Goal: Transaction & Acquisition: Purchase product/service

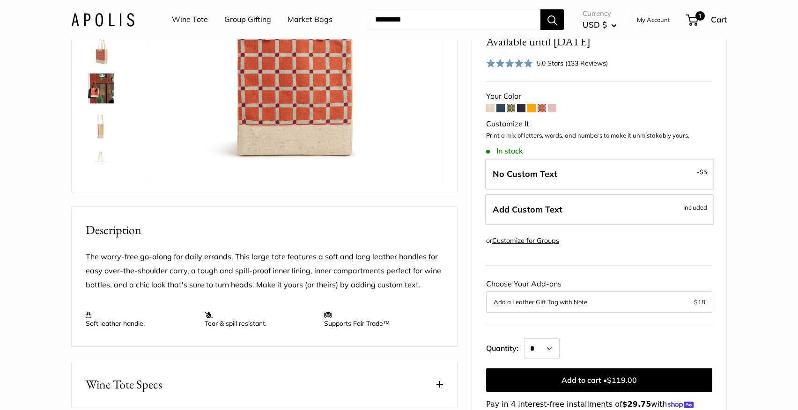
scroll to position [135, 0]
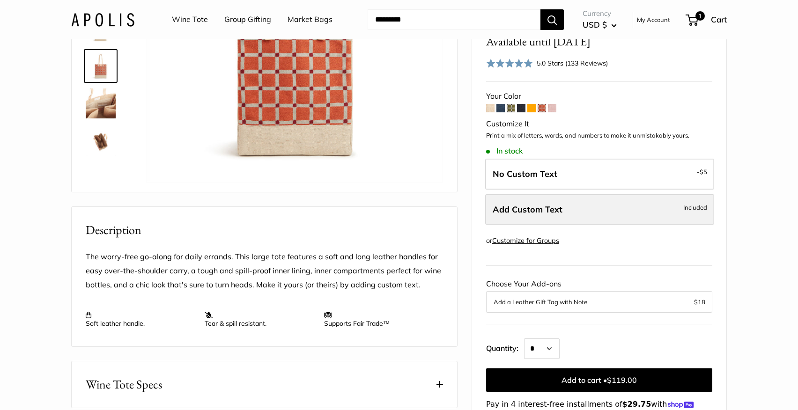
click at [574, 209] on label "Add Custom Text Included" at bounding box center [599, 209] width 229 height 31
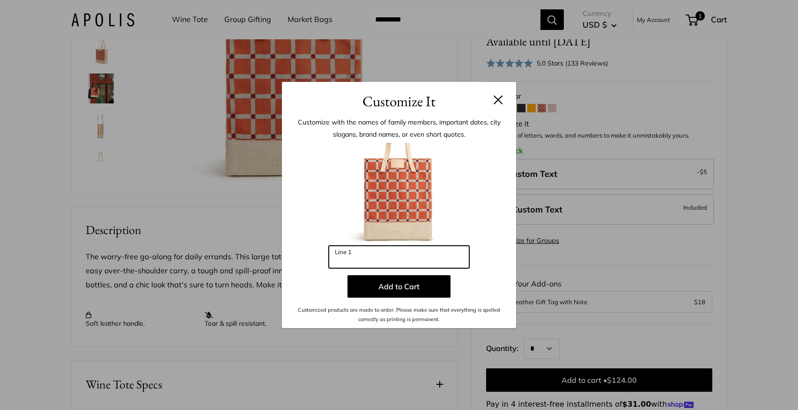
click at [398, 257] on input "Line 1" at bounding box center [399, 257] width 141 height 22
type input "***"
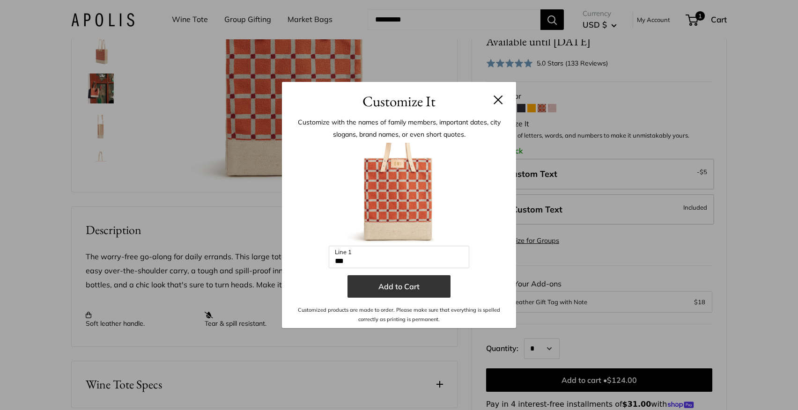
click at [406, 288] on button "Add to Cart" at bounding box center [399, 287] width 103 height 22
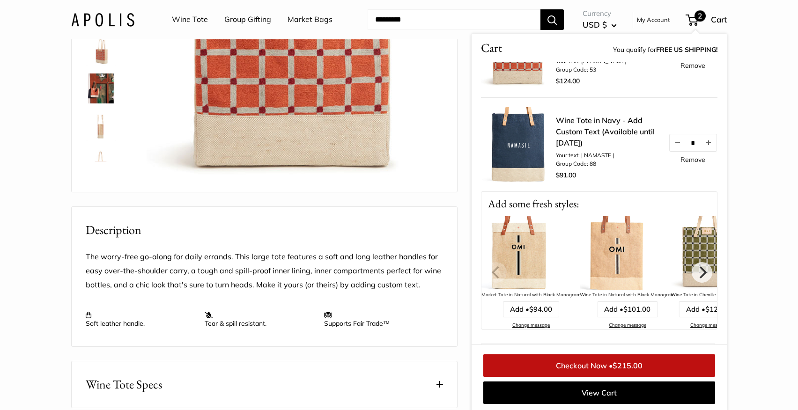
scroll to position [60, 0]
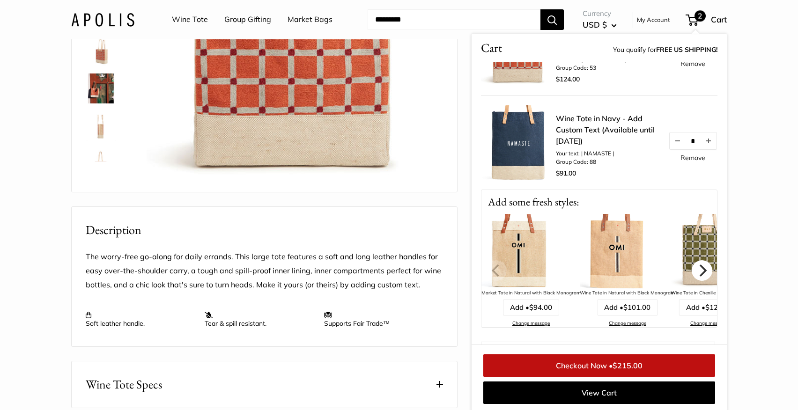
click at [703, 269] on icon "Next" at bounding box center [702, 271] width 12 height 12
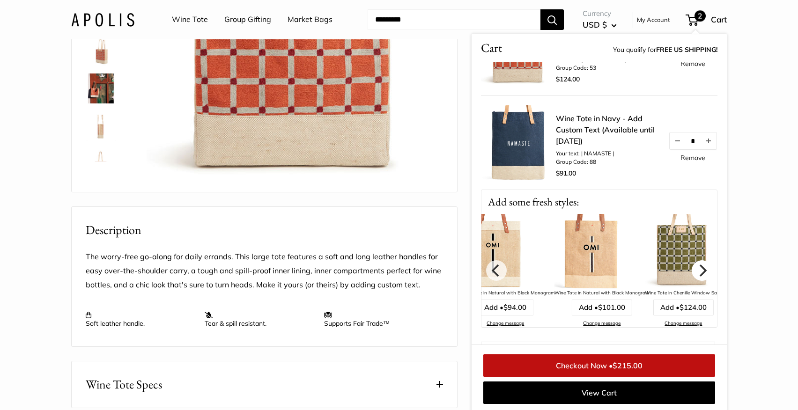
click at [703, 269] on icon "Next" at bounding box center [702, 271] width 12 height 12
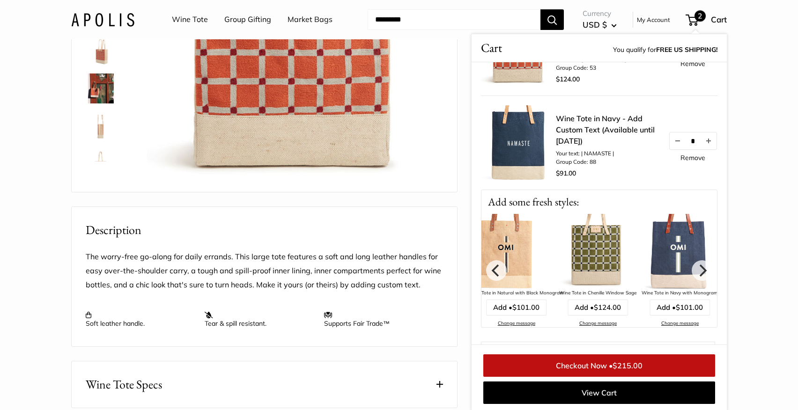
click at [591, 230] on img at bounding box center [596, 251] width 75 height 75
click at [590, 231] on img at bounding box center [596, 251] width 75 height 75
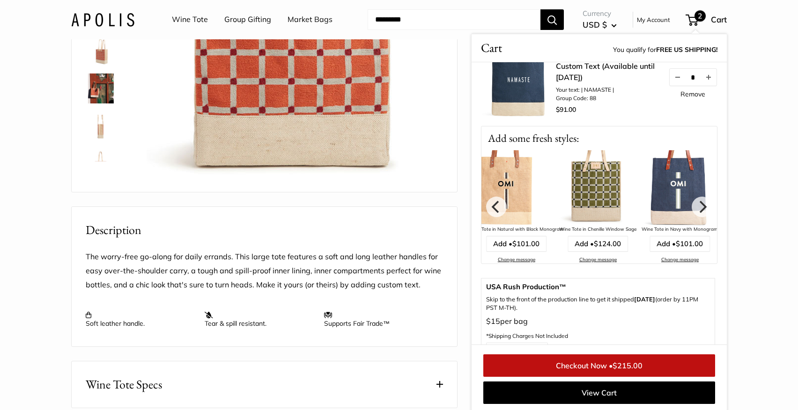
scroll to position [125, 0]
click at [586, 365] on link "Checkout Now • $215.00" at bounding box center [600, 366] width 232 height 22
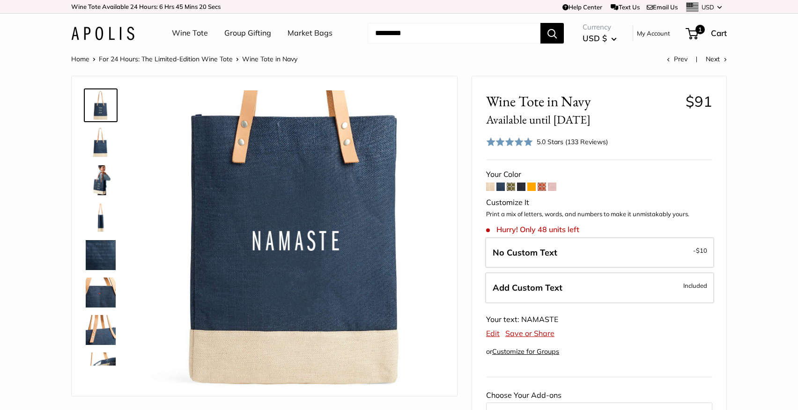
click at [542, 185] on span at bounding box center [542, 187] width 8 height 8
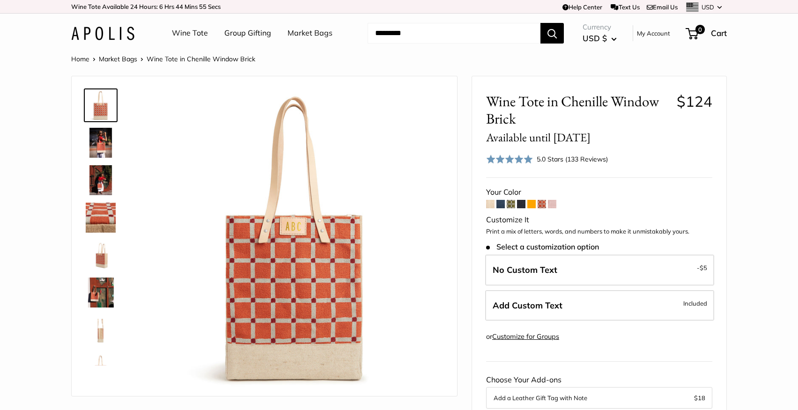
click at [101, 299] on img at bounding box center [101, 293] width 30 height 30
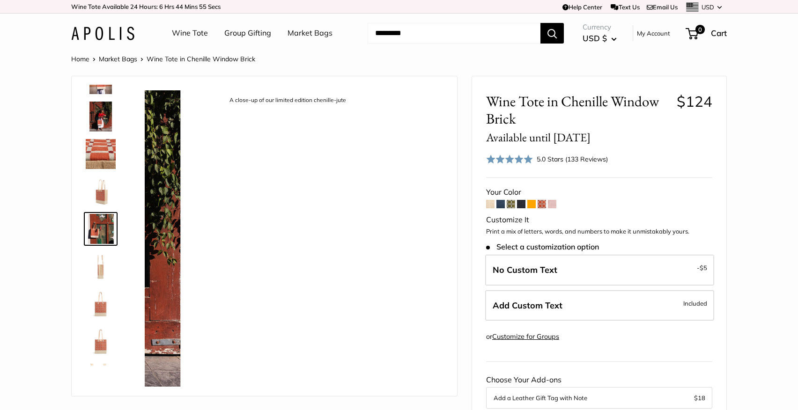
scroll to position [67, 0]
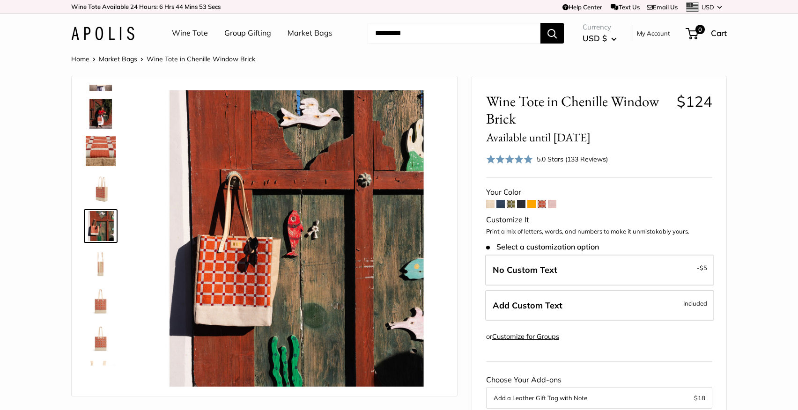
click at [99, 231] on img at bounding box center [101, 226] width 30 height 30
click at [97, 153] on img at bounding box center [101, 151] width 30 height 30
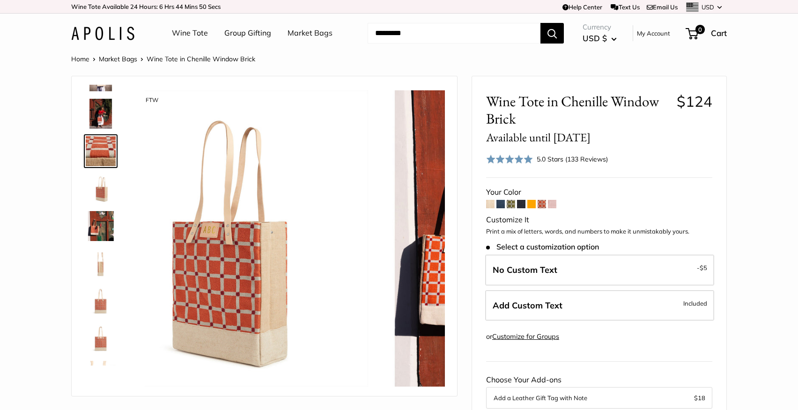
scroll to position [0, 0]
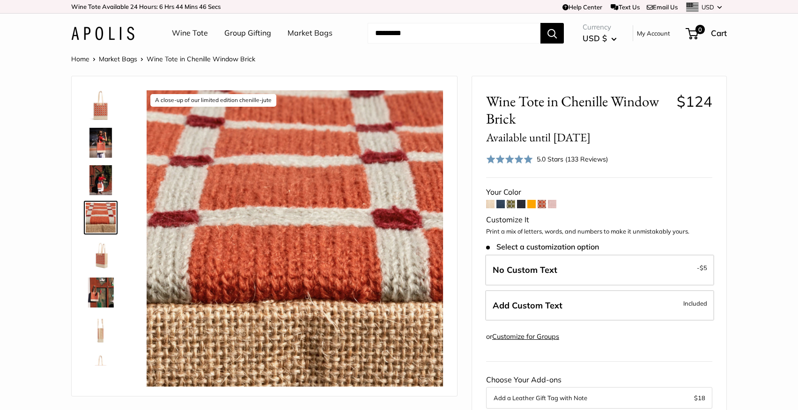
click at [103, 146] on img at bounding box center [101, 143] width 30 height 30
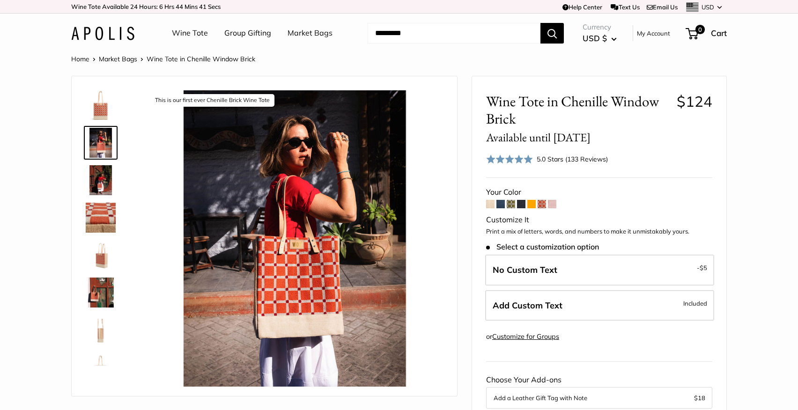
click at [104, 295] on img at bounding box center [101, 293] width 30 height 30
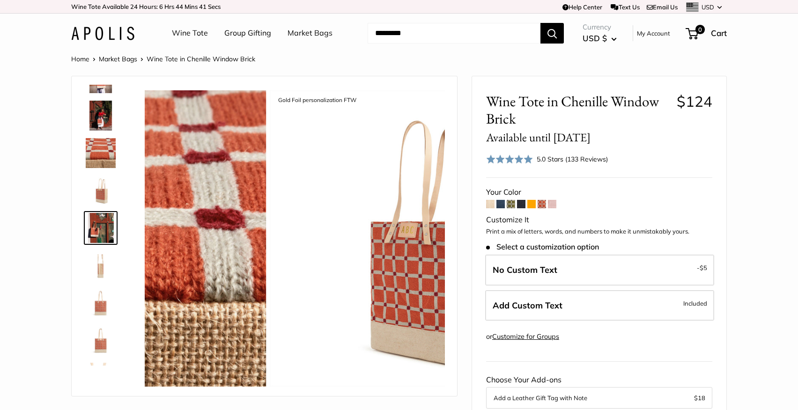
scroll to position [67, 0]
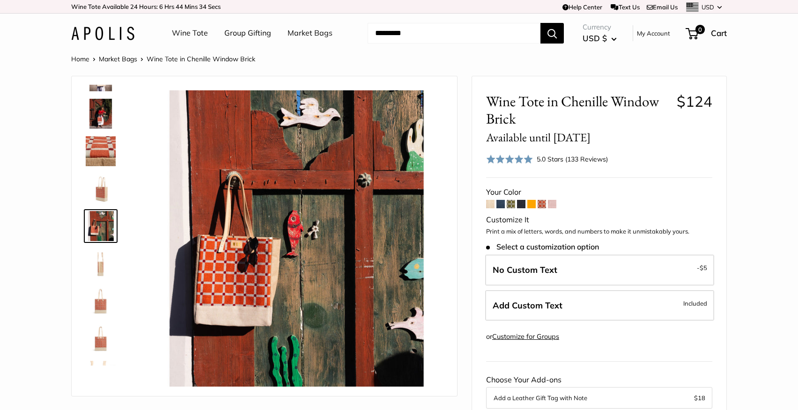
click at [658, 37] on link "My Account" at bounding box center [653, 33] width 33 height 11
